Goal: Information Seeking & Learning: Learn about a topic

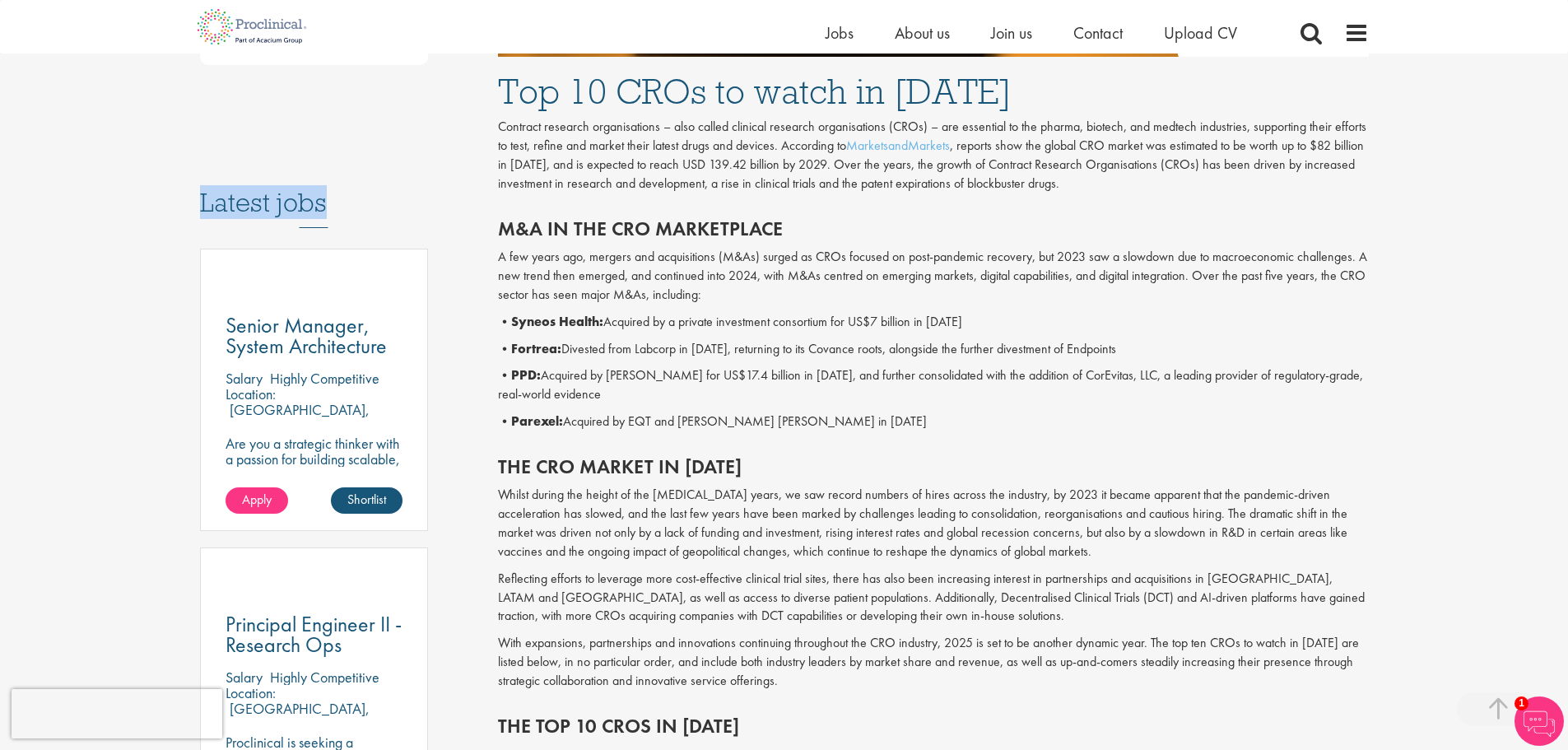
drag, startPoint x: 200, startPoint y: 179, endPoint x: 325, endPoint y: 179, distance: 125.0
click at [325, 179] on h3 "Latest jobs" at bounding box center [314, 188] width 229 height 81
drag, startPoint x: 500, startPoint y: 231, endPoint x: 785, endPoint y: 230, distance: 285.0
click at [785, 230] on h2 "M&A in the CRO marketplace" at bounding box center [933, 229] width 871 height 22
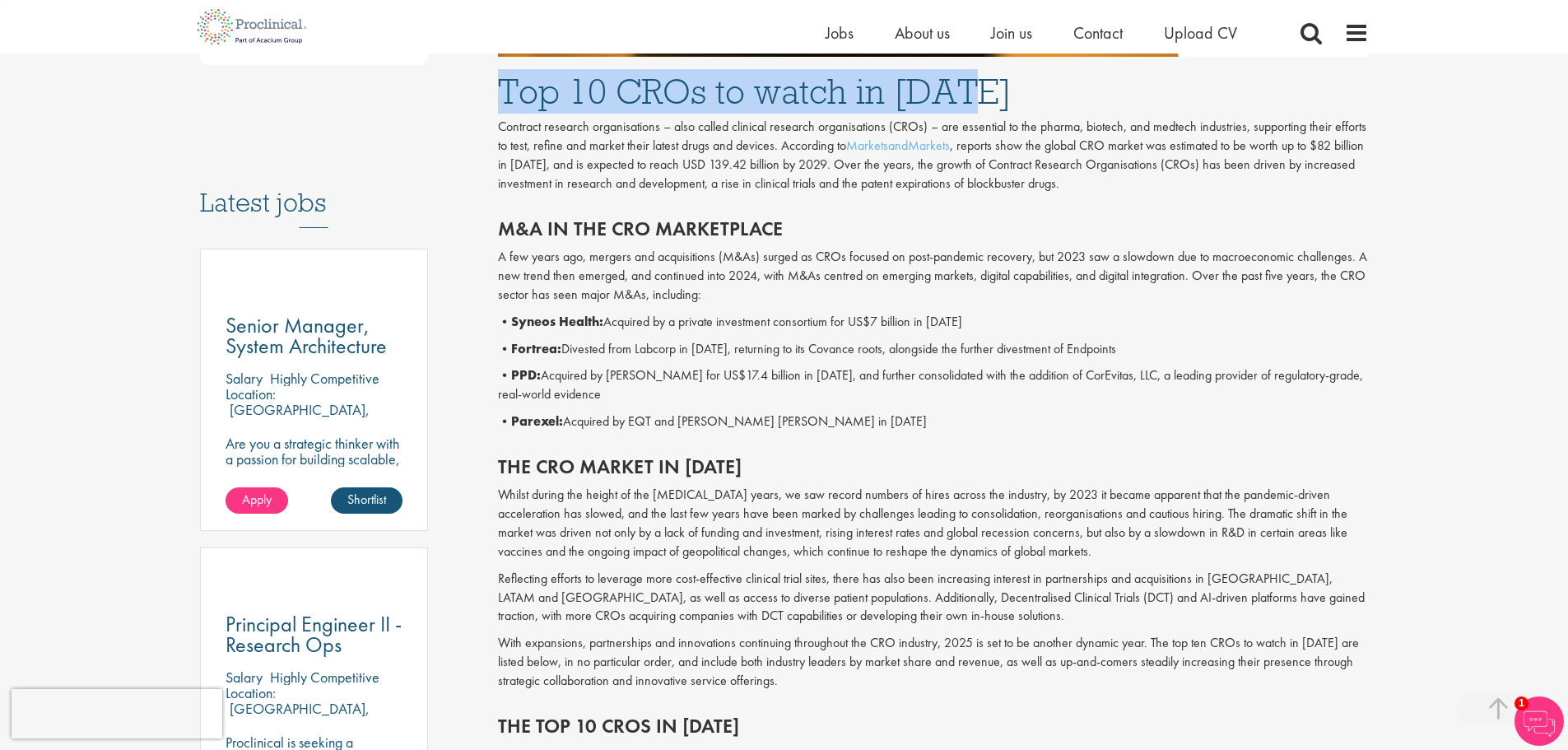
drag, startPoint x: 500, startPoint y: 91, endPoint x: 1019, endPoint y: 92, distance: 519.0
click at [1019, 92] on h1 "Top 10 CROs to watch in [DATE]" at bounding box center [933, 92] width 871 height 36
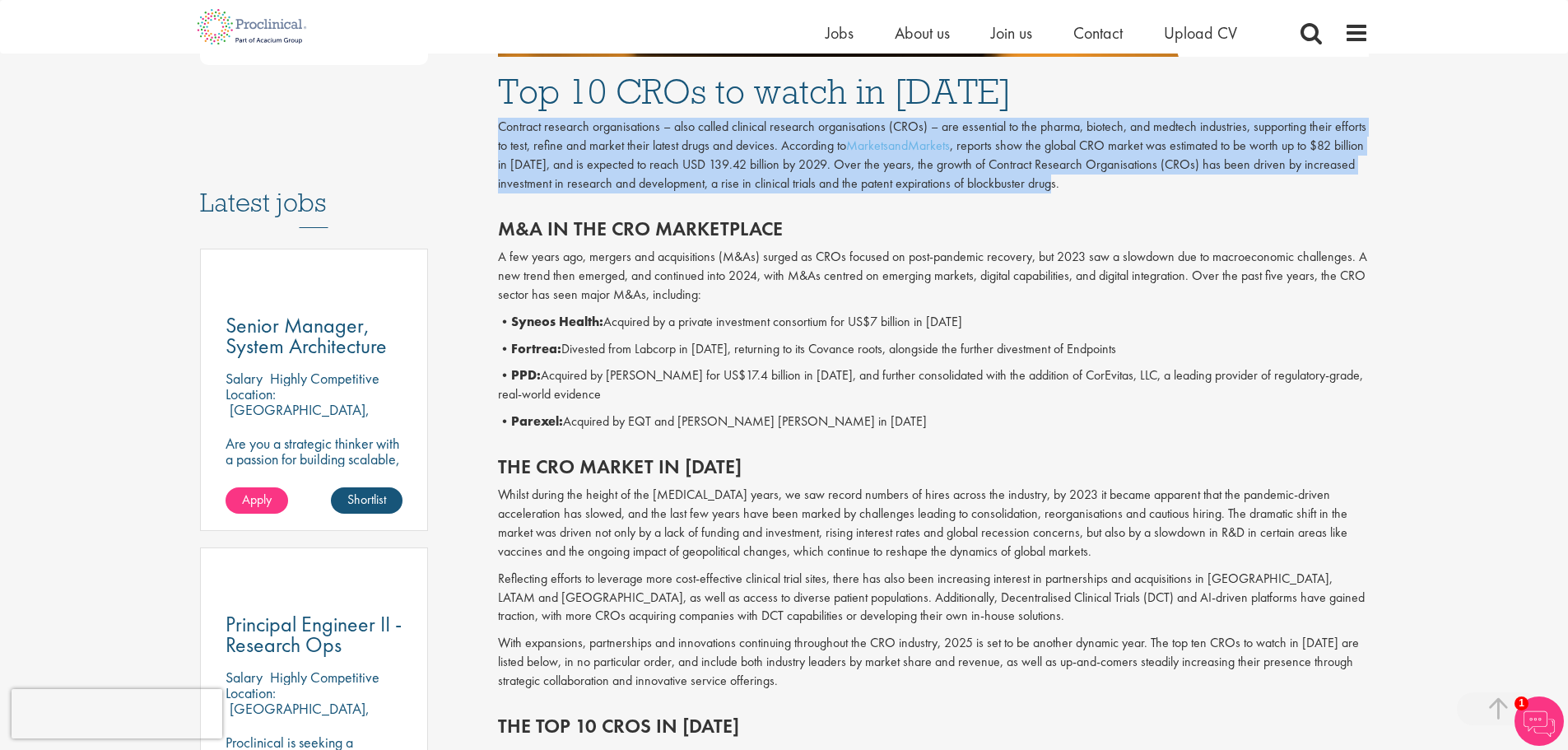
drag, startPoint x: 496, startPoint y: 126, endPoint x: 1067, endPoint y: 190, distance: 574.6
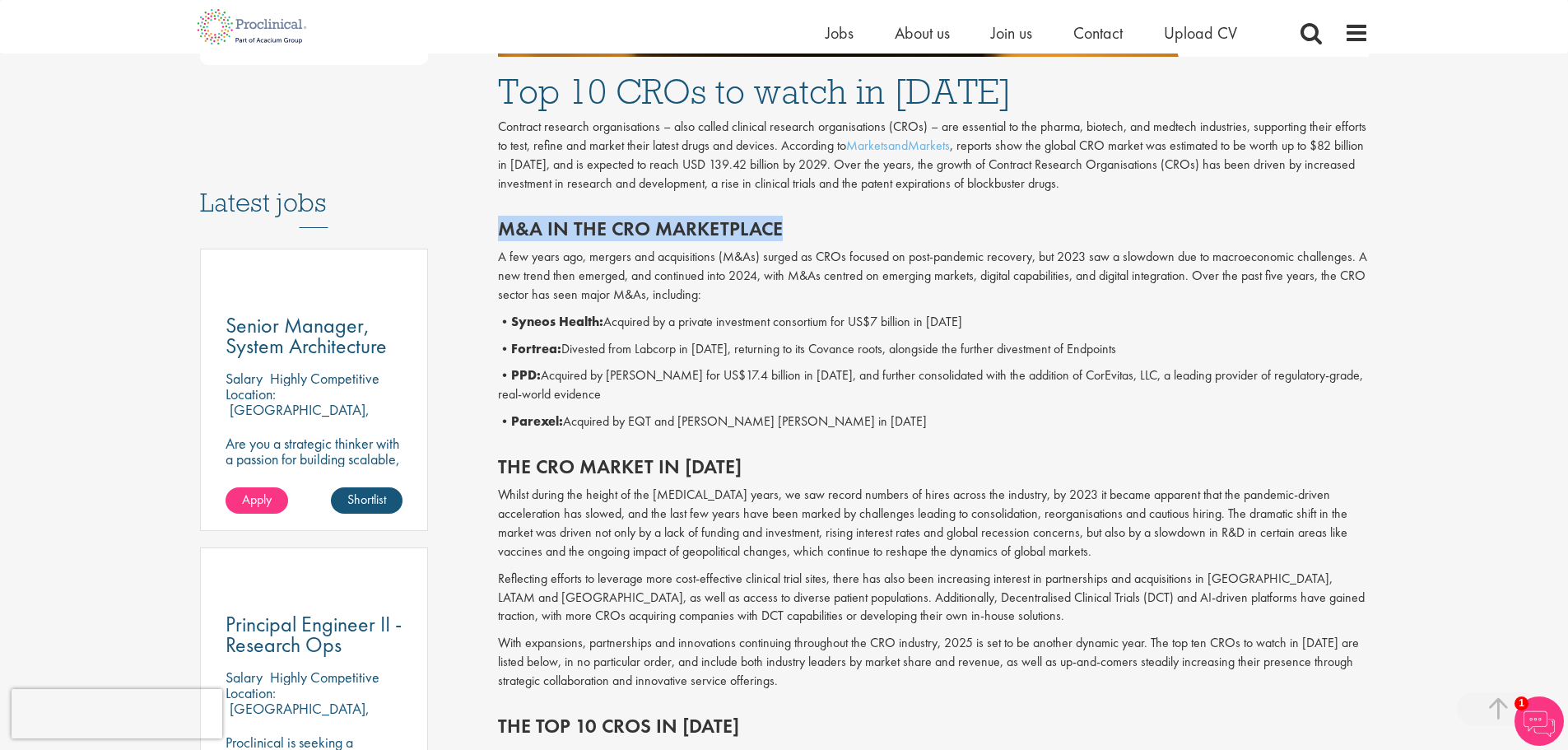
drag, startPoint x: 779, startPoint y: 227, endPoint x: 489, endPoint y: 226, distance: 290.0
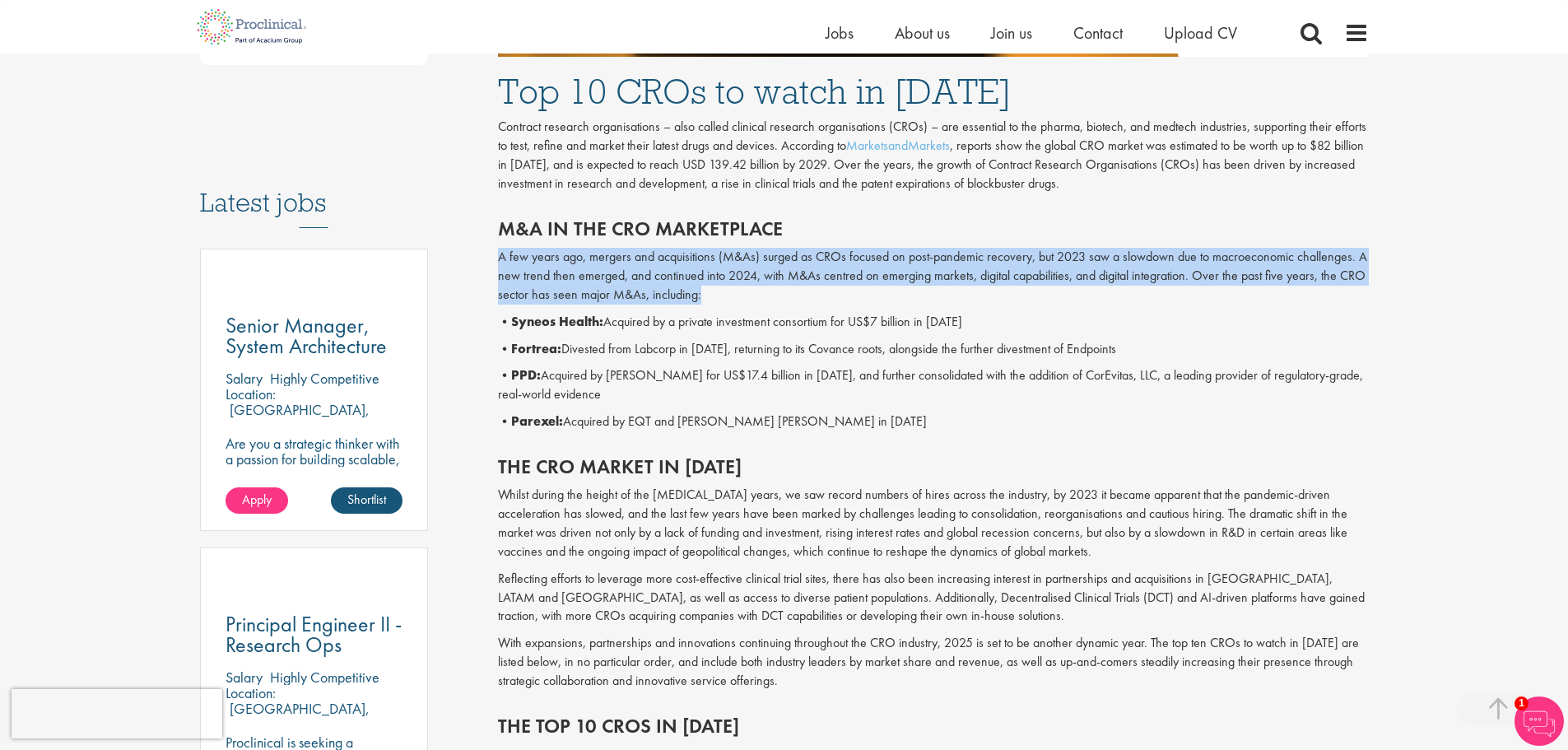
drag, startPoint x: 498, startPoint y: 254, endPoint x: 735, endPoint y: 289, distance: 239.6
click at [735, 289] on p "A few years ago, mergers and acquisitions (M&As) surged as CROs focused on post…" at bounding box center [933, 275] width 871 height 57
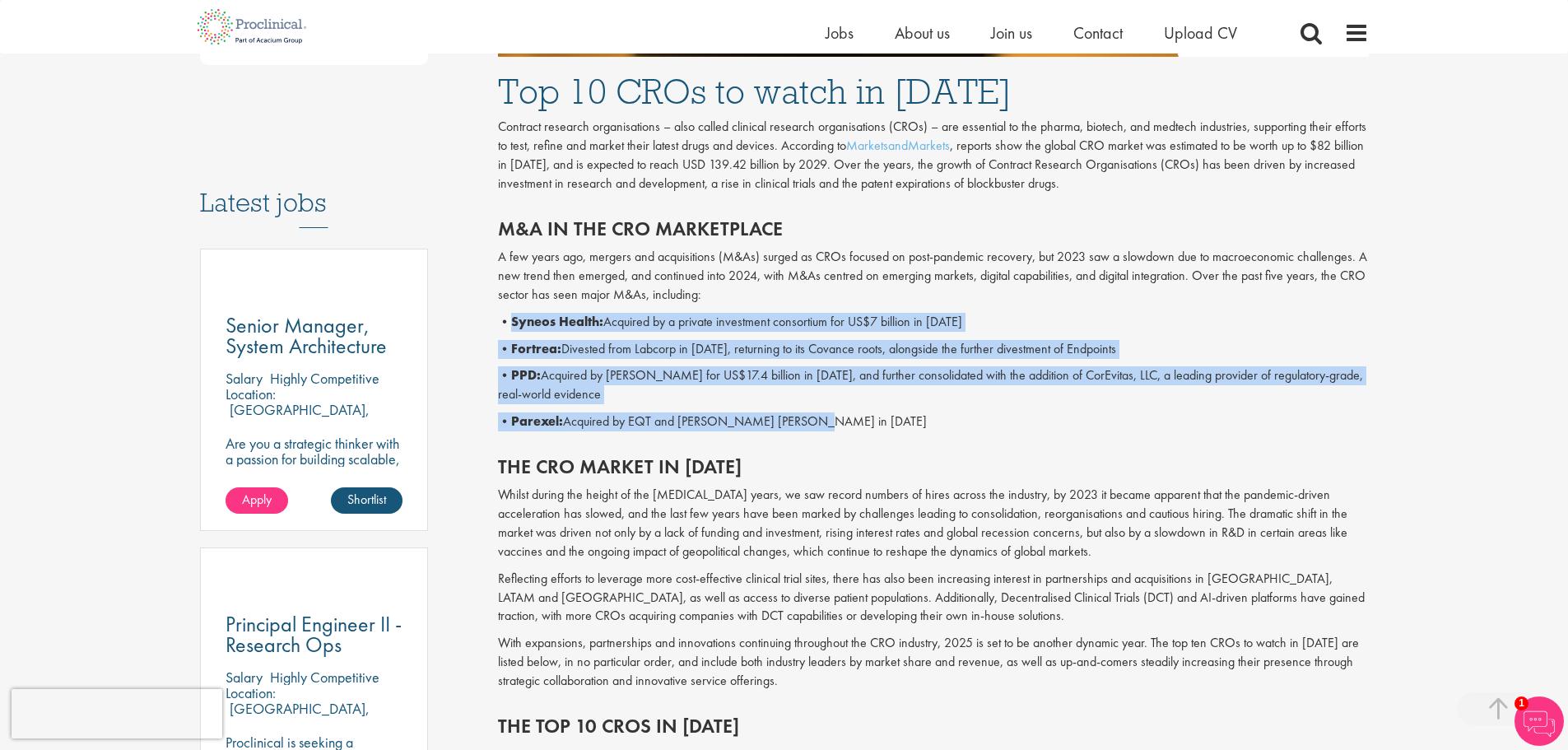
drag, startPoint x: 512, startPoint y: 325, endPoint x: 848, endPoint y: 423, distance: 350.0
click at [848, 423] on div "M&A in the CRO marketplace A few years ago, mergers and acquisitions (M&As) sur…" at bounding box center [933, 320] width 895 height 238
click at [814, 424] on p "• Parexel: Acquired by EQT and [PERSON_NAME] [PERSON_NAME] in [DATE]" at bounding box center [933, 422] width 871 height 19
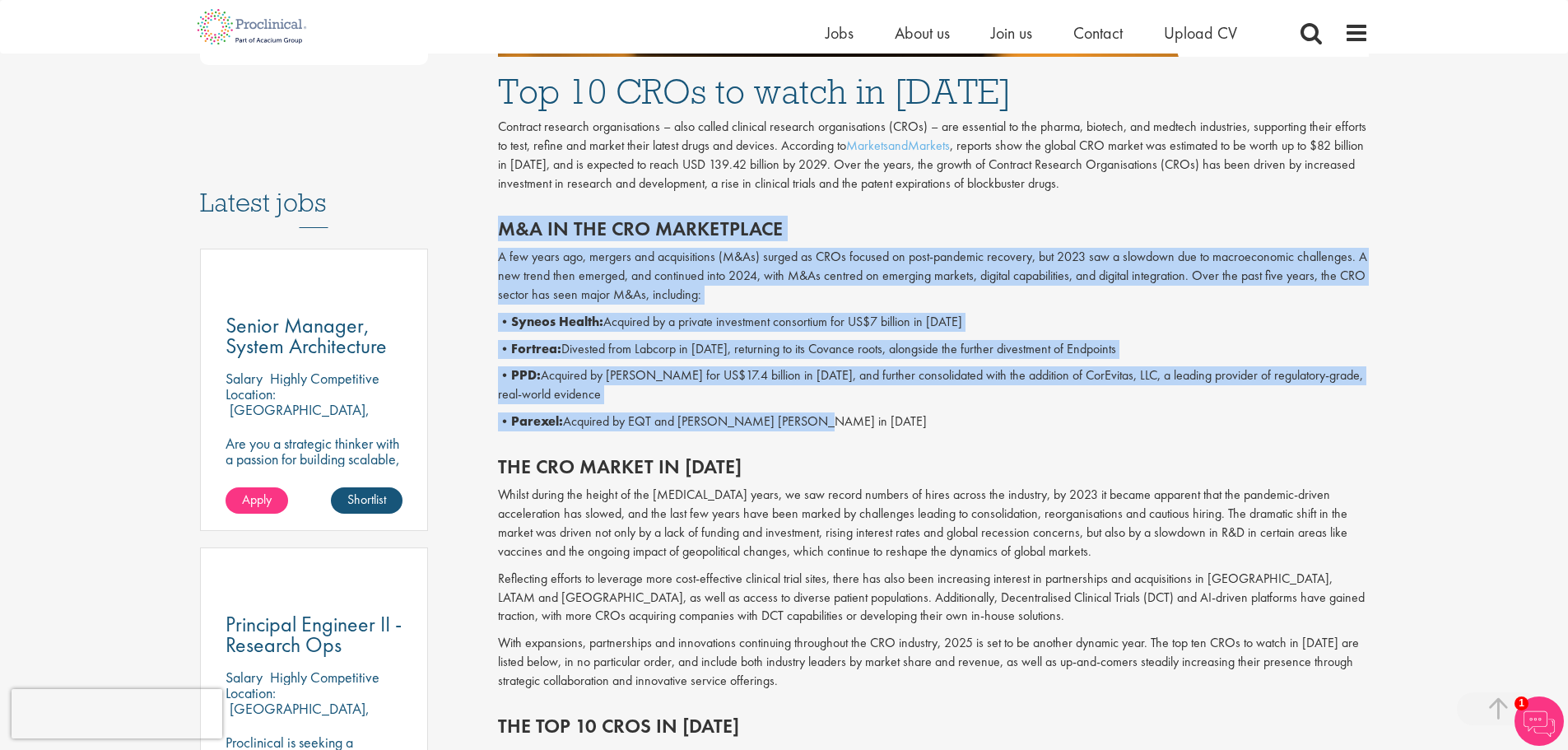
drag, startPoint x: 831, startPoint y: 422, endPoint x: 495, endPoint y: 222, distance: 391.0
drag, startPoint x: 497, startPoint y: 226, endPoint x: 847, endPoint y: 436, distance: 408.2
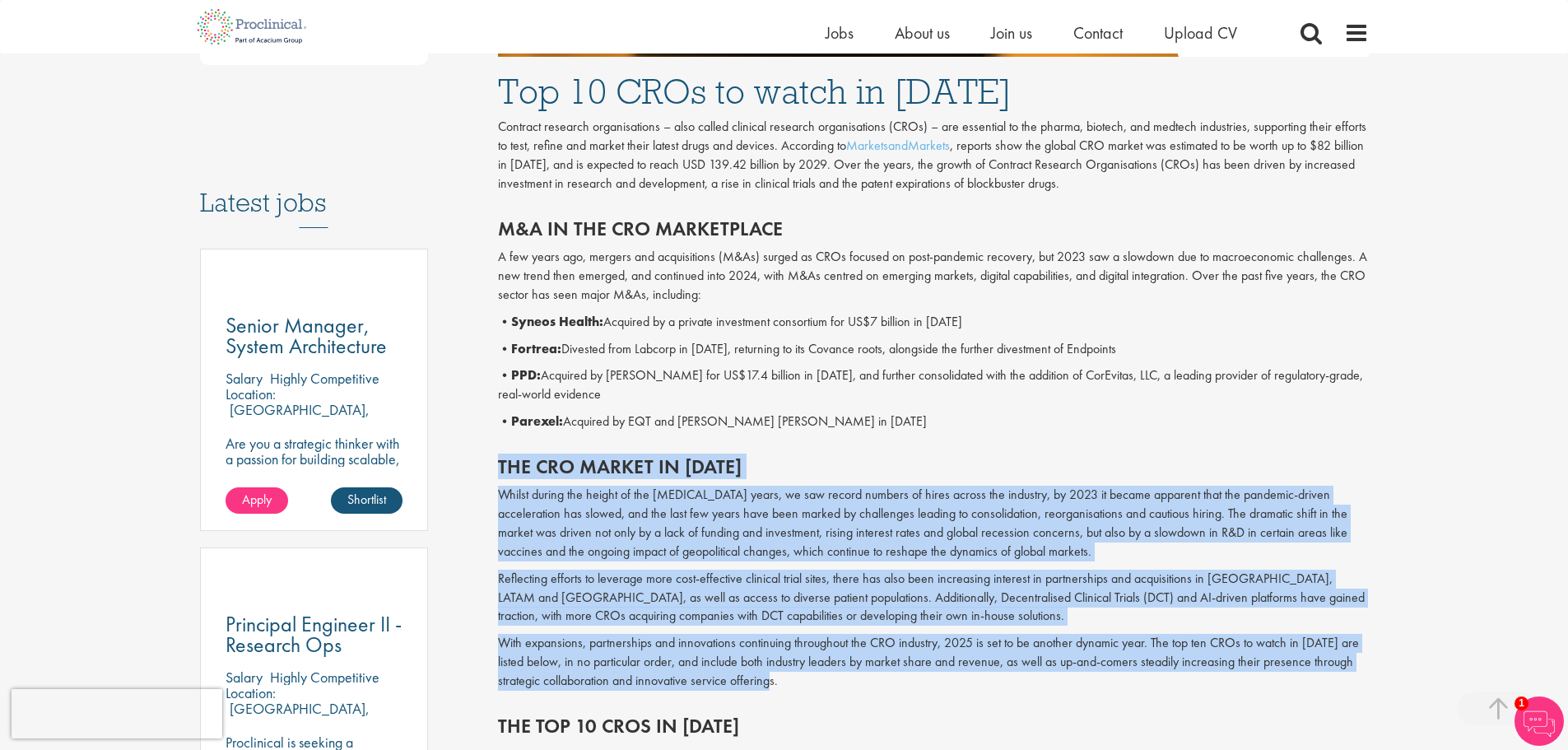
drag, startPoint x: 500, startPoint y: 470, endPoint x: 815, endPoint y: 689, distance: 383.6
click at [815, 689] on div "The CRO market in [DATE] Whilst during the height of the [MEDICAL_DATA] years, …" at bounding box center [933, 569] width 895 height 259
click at [795, 684] on p "With expansions, partnerships and innovations continuing throughout the CRO ind…" at bounding box center [933, 661] width 871 height 57
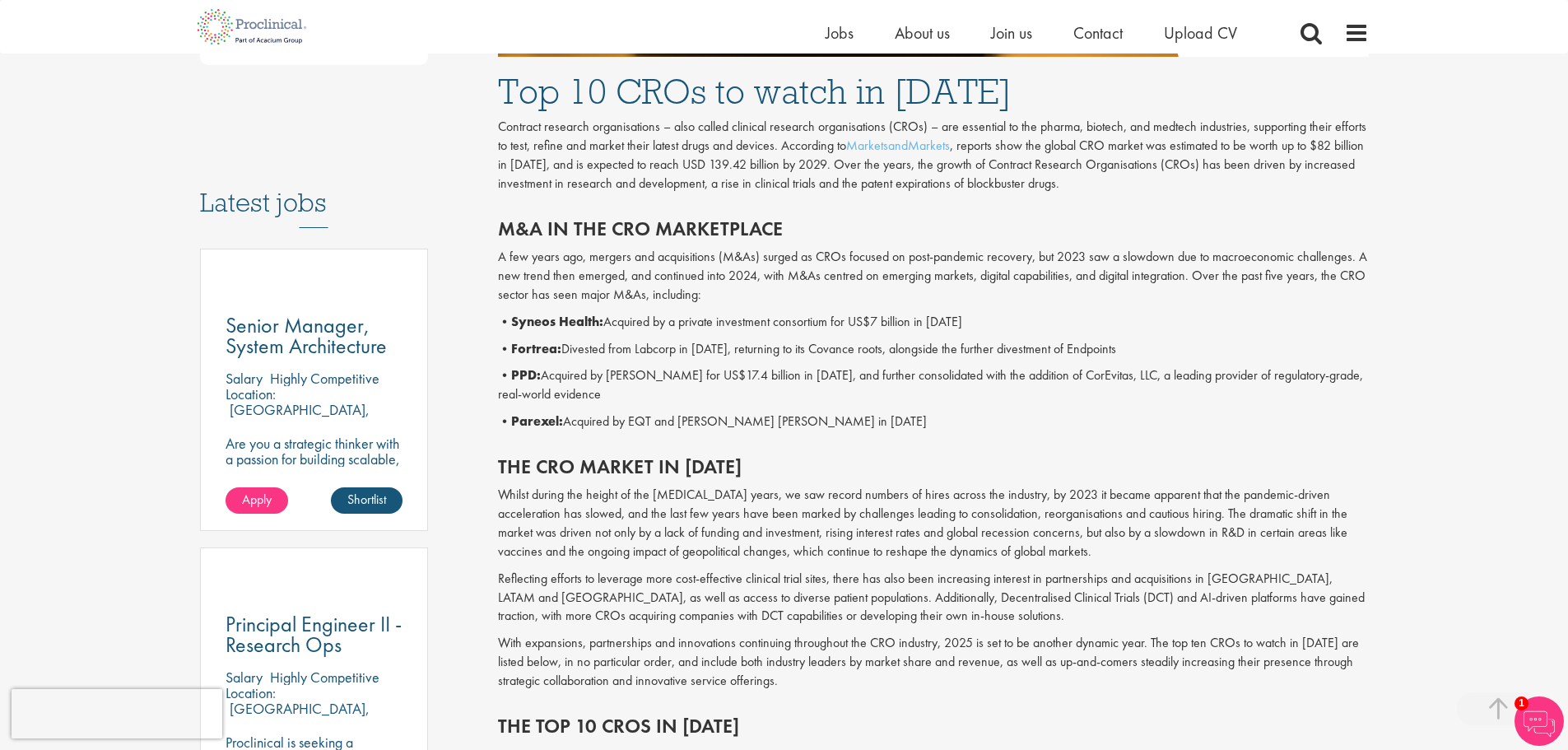
drag, startPoint x: 823, startPoint y: 684, endPoint x: 483, endPoint y: 461, distance: 406.6
click at [517, 461] on h2 "The CRO market in [DATE]" at bounding box center [933, 467] width 871 height 22
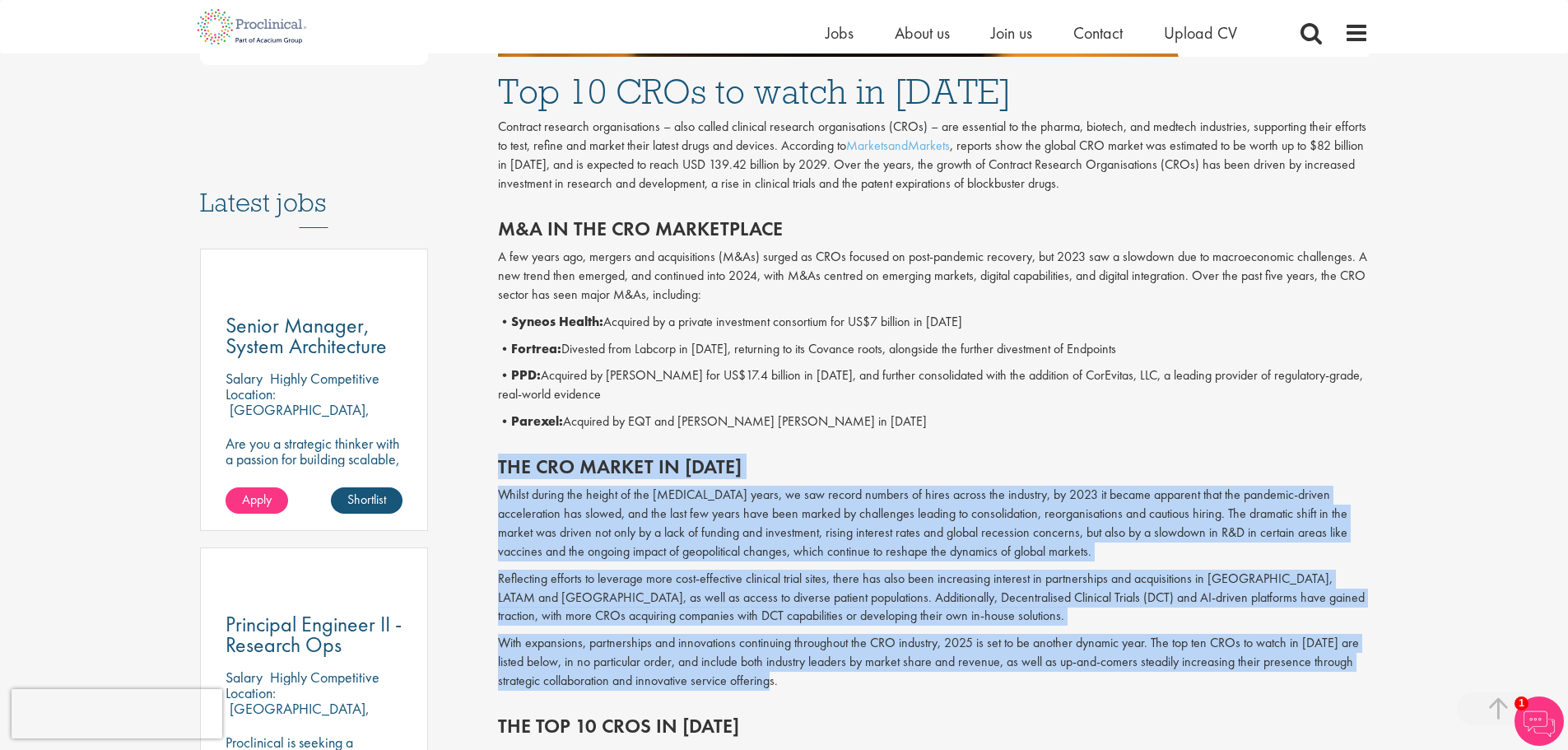
drag, startPoint x: 498, startPoint y: 469, endPoint x: 780, endPoint y: 688, distance: 357.1
click at [781, 692] on div "The CRO market in [DATE] Whilst during the height of the [MEDICAL_DATA] years, …" at bounding box center [933, 569] width 895 height 259
click at [781, 681] on p "With expansions, partnerships and innovations continuing throughout the CRO ind…" at bounding box center [933, 661] width 871 height 57
drag, startPoint x: 785, startPoint y: 681, endPoint x: 490, endPoint y: 454, distance: 372.2
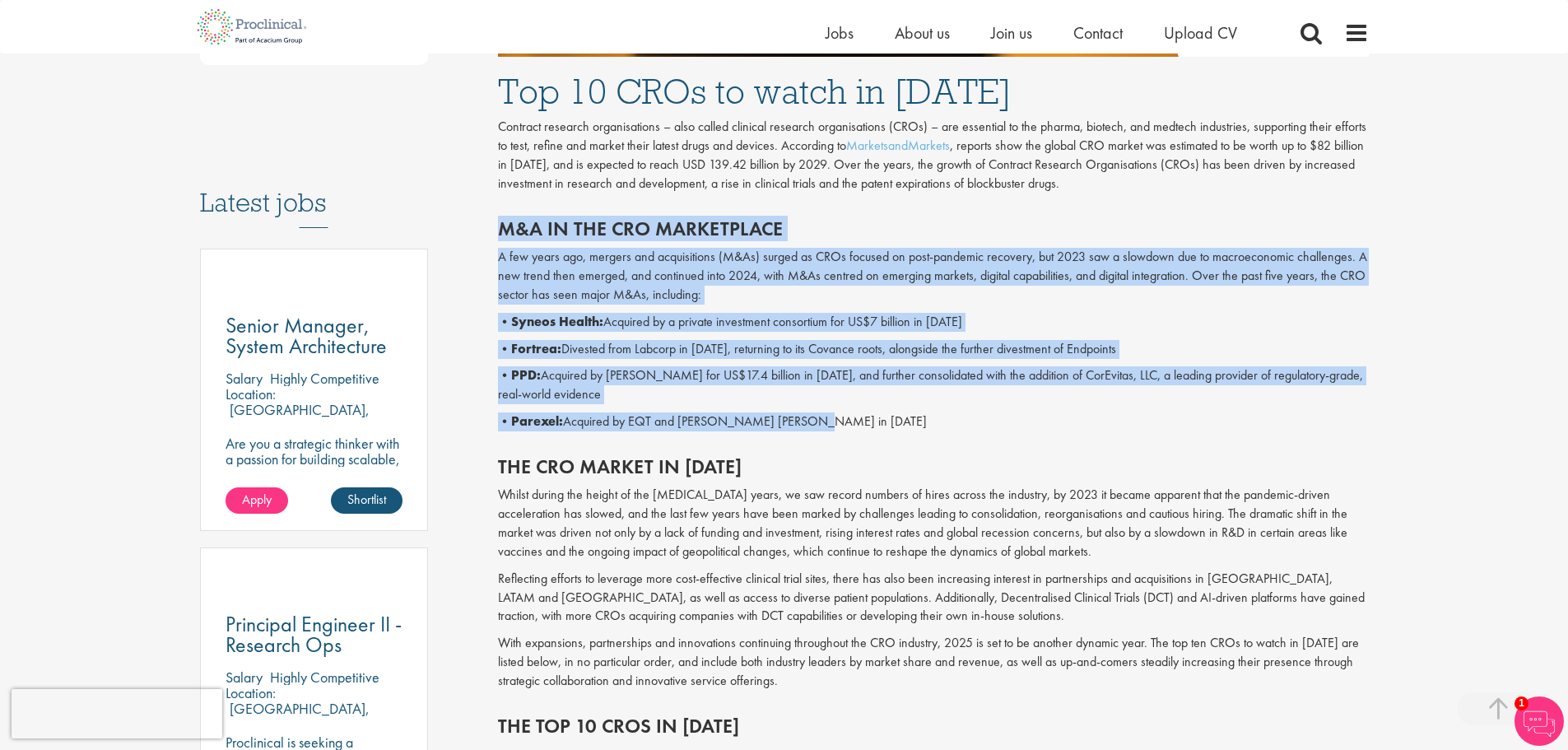
drag, startPoint x: 818, startPoint y: 417, endPoint x: 494, endPoint y: 218, distance: 380.2
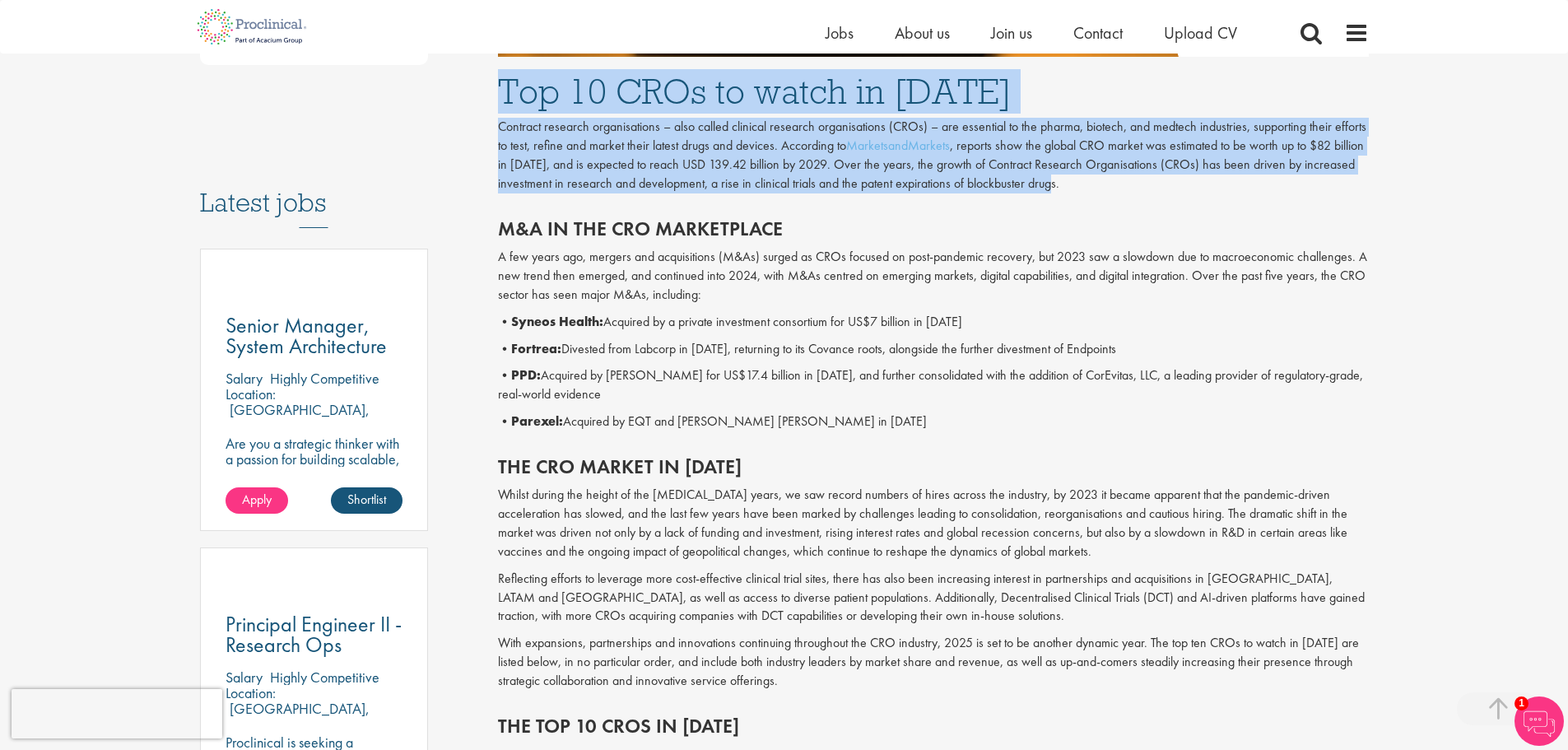
drag, startPoint x: 502, startPoint y: 95, endPoint x: 1073, endPoint y: 183, distance: 577.7
